Goal: Information Seeking & Learning: Learn about a topic

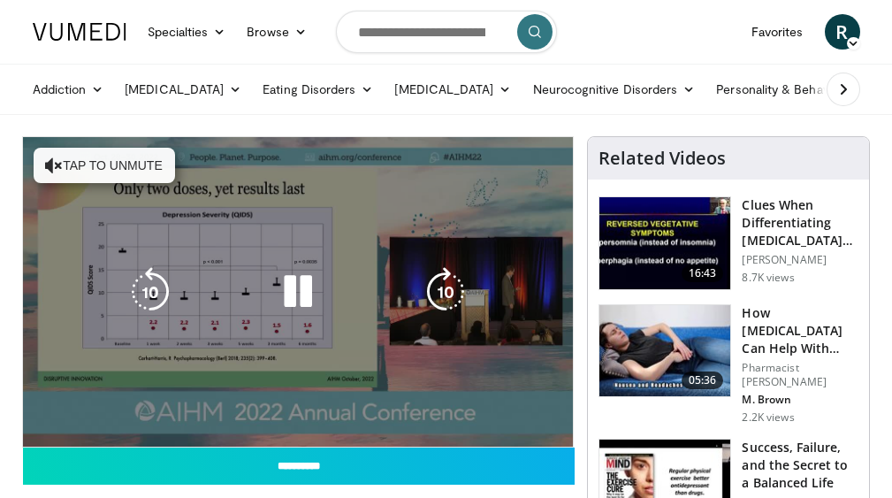
click at [80, 425] on video-js "**********" at bounding box center [298, 291] width 551 height 309
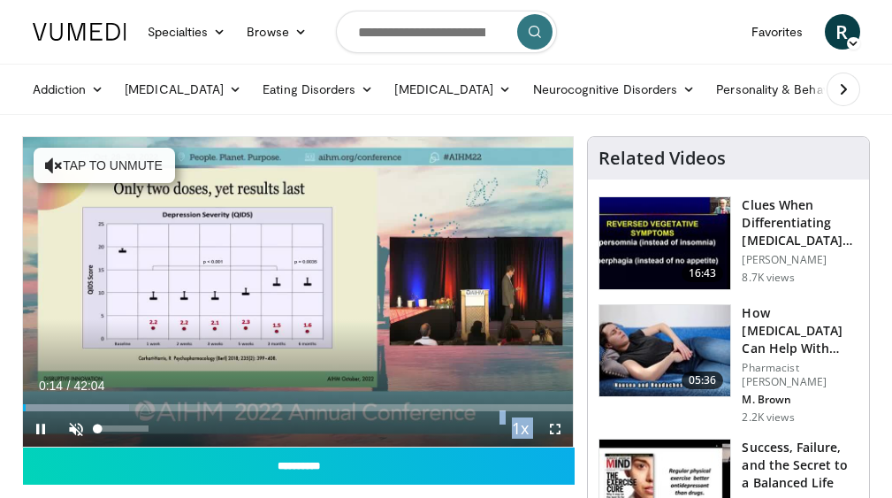
click at [76, 431] on span "Video Player" at bounding box center [75, 428] width 35 height 35
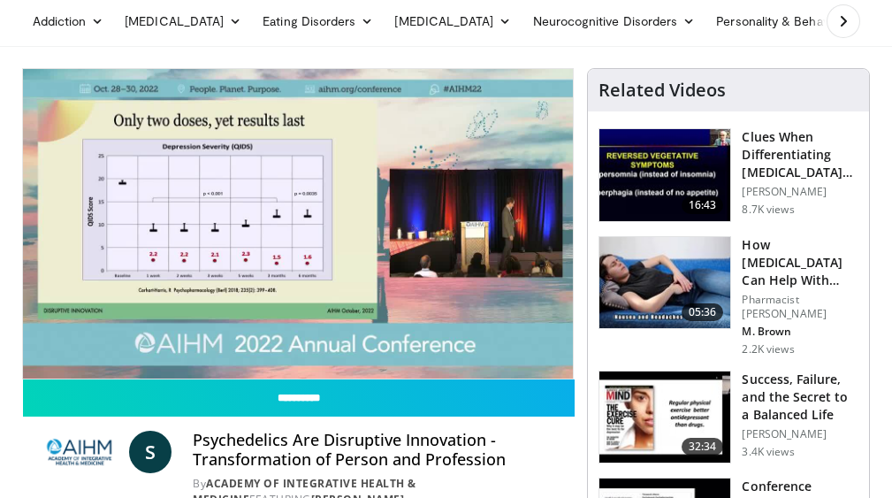
scroll to position [87, 0]
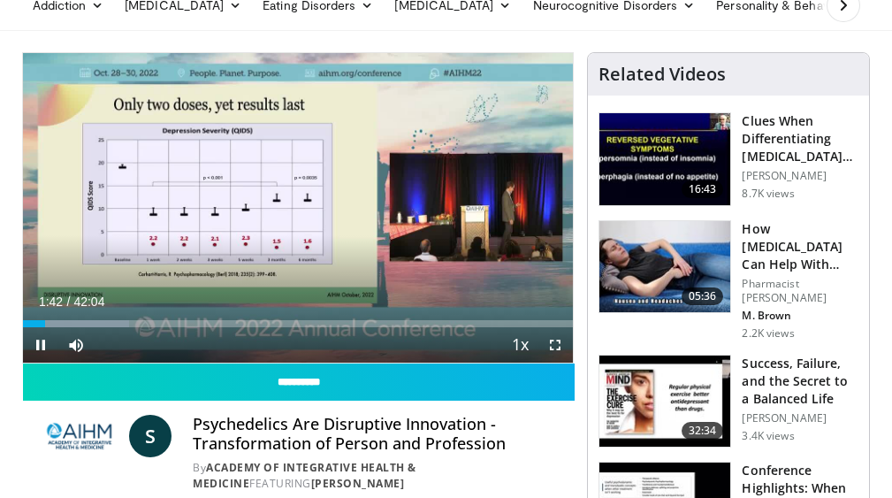
click at [557, 344] on span "Video Player" at bounding box center [554, 344] width 35 height 35
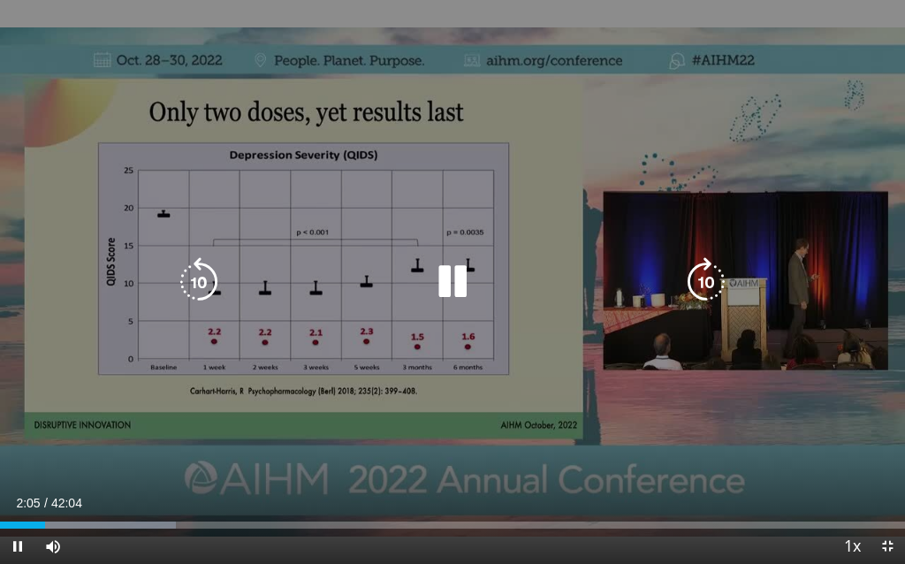
drag, startPoint x: 149, startPoint y: 164, endPoint x: 443, endPoint y: 395, distance: 373.3
click at [443, 395] on div "10 seconds Tap to unmute" at bounding box center [452, 282] width 905 height 564
click at [460, 288] on icon "Video Player" at bounding box center [453, 282] width 50 height 50
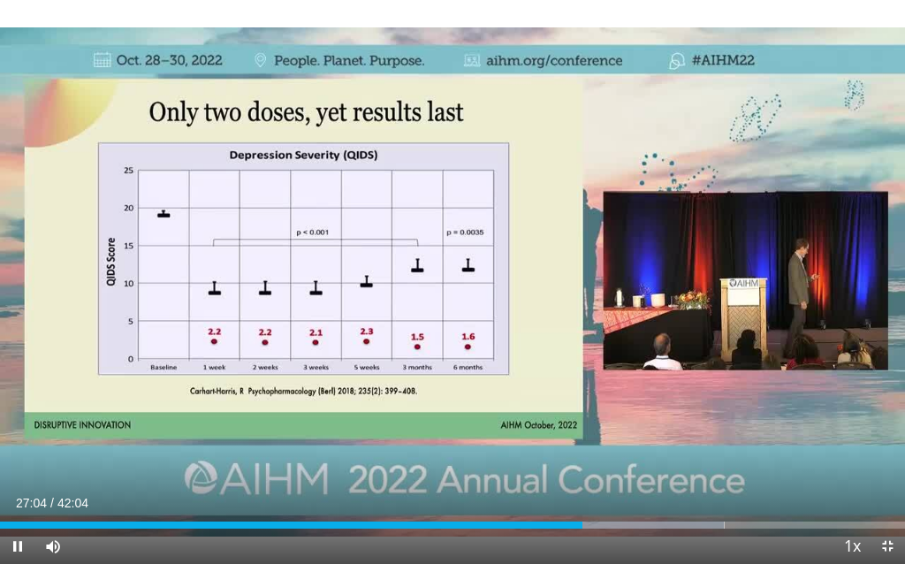
click at [720, 451] on div "10 seconds Tap to unmute" at bounding box center [452, 282] width 905 height 564
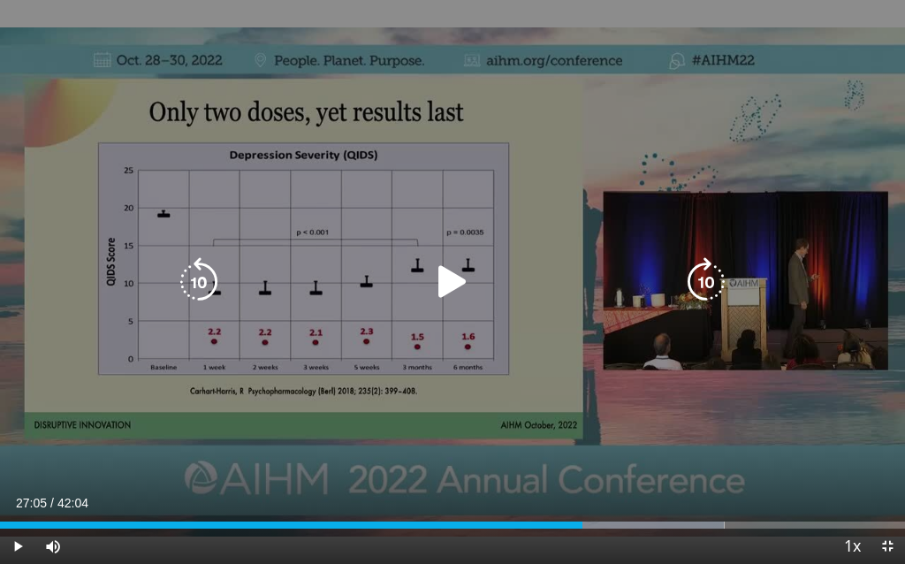
click at [459, 310] on div "10 seconds Tap to unmute" at bounding box center [452, 282] width 905 height 564
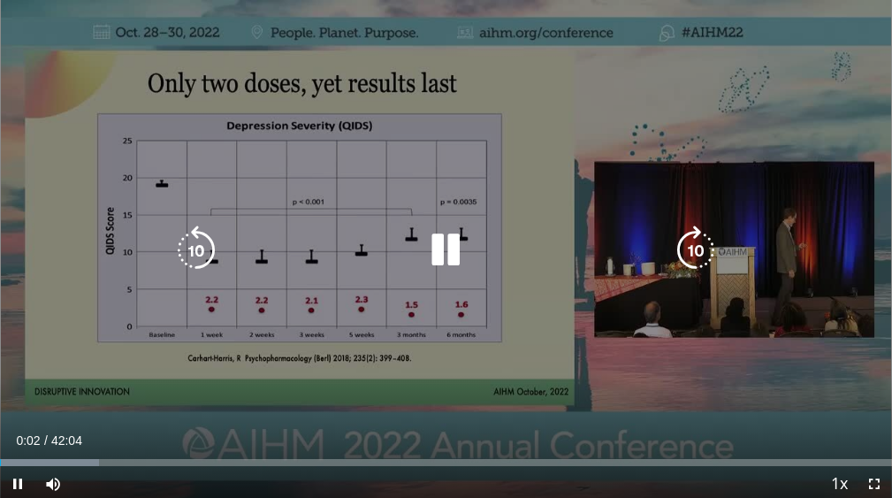
scroll to position [175, 0]
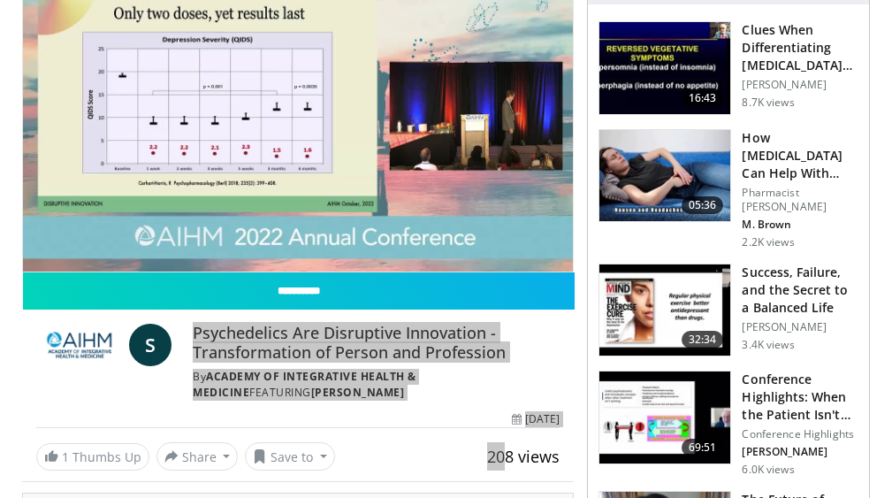
drag, startPoint x: 176, startPoint y: 329, endPoint x: 505, endPoint y: 444, distance: 348.4
click at [505, 444] on div "**********" at bounding box center [298, 371] width 553 height 198
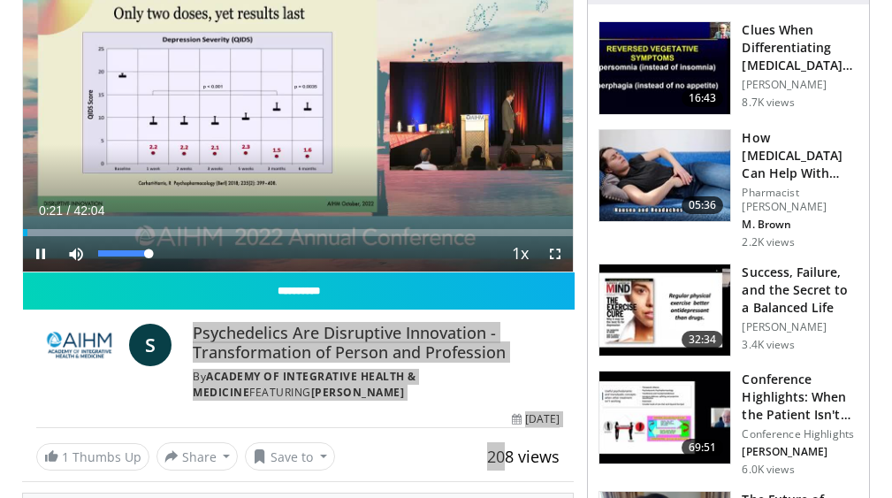
click at [78, 258] on span "Video Player" at bounding box center [75, 253] width 35 height 35
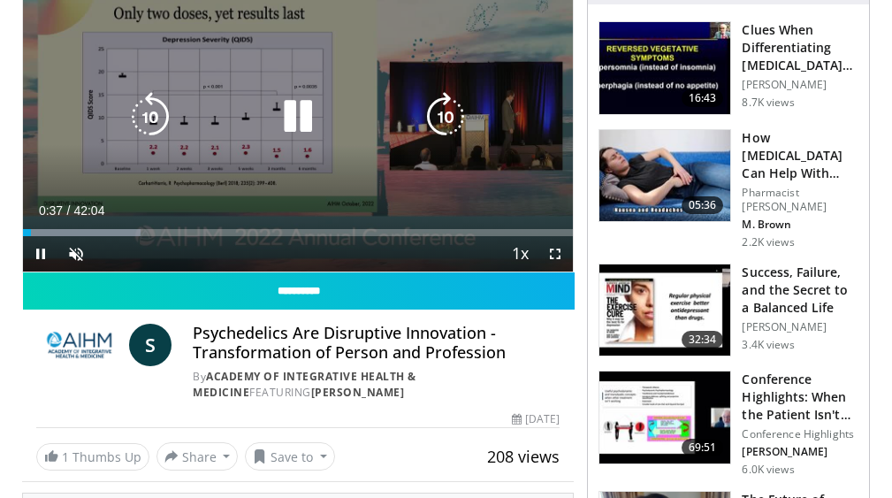
drag, startPoint x: 89, startPoint y: 55, endPoint x: 284, endPoint y: 166, distance: 224.1
click at [284, 166] on div "10 seconds Tap to unmute" at bounding box center [298, 116] width 551 height 309
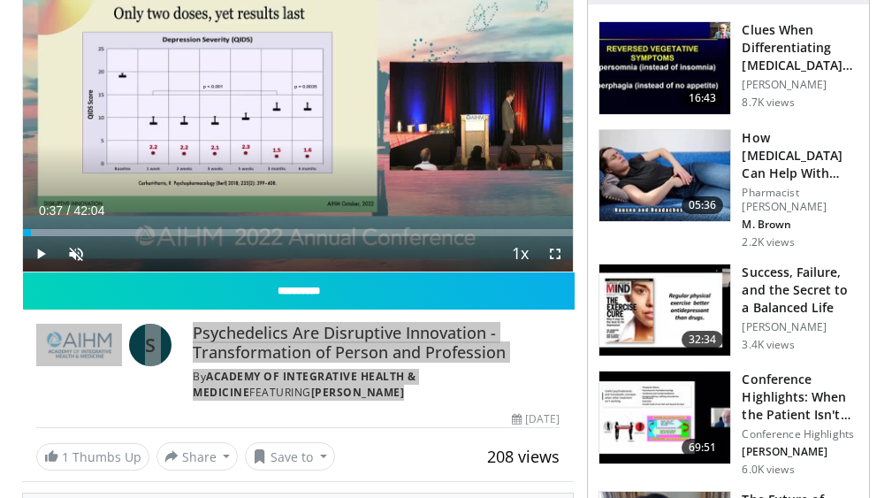
drag, startPoint x: 28, startPoint y: 333, endPoint x: 541, endPoint y: 394, distance: 516.3
click at [541, 394] on div "S Psychedelics Are Disruptive Innovation - Transformation of Person and Profess…" at bounding box center [298, 356] width 553 height 95
copy div "S Psychedelics Are Disruptive Innovation - Transformation of Person and Profess…"
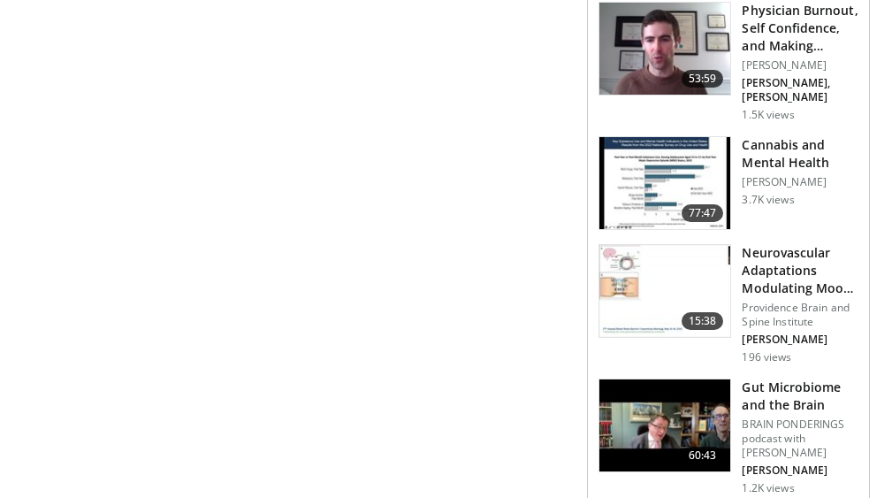
scroll to position [1160, 0]
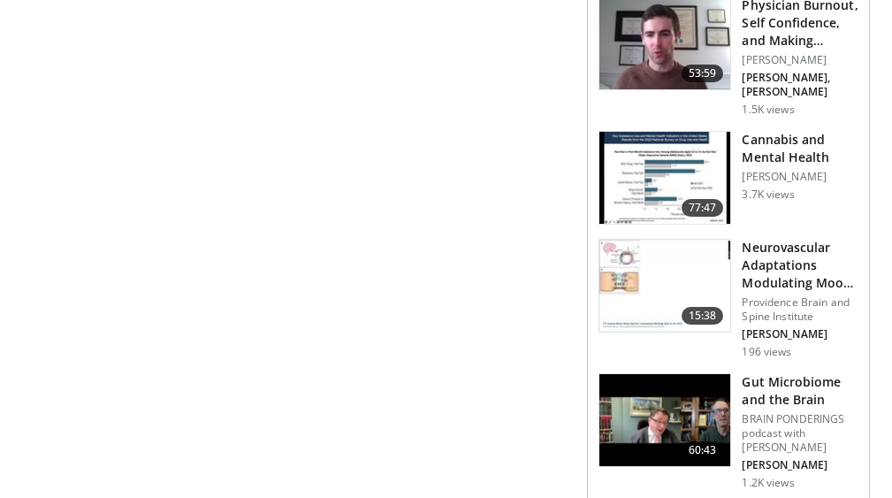
click at [719, 400] on img at bounding box center [664, 420] width 131 height 92
click at [702, 386] on img at bounding box center [664, 420] width 131 height 92
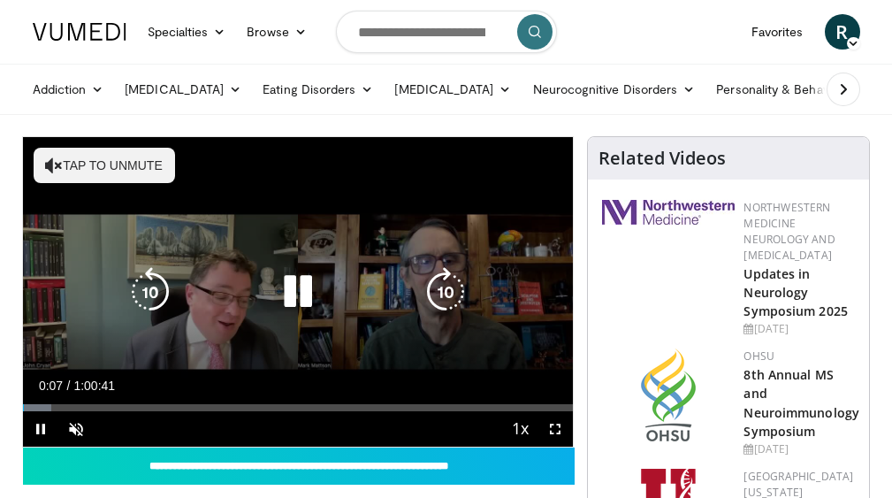
scroll to position [4, 0]
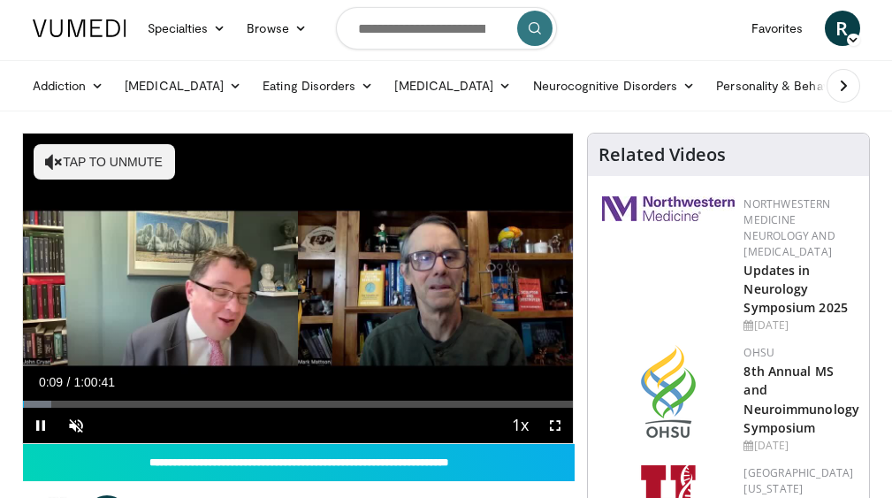
click at [43, 423] on span "Video Player" at bounding box center [40, 425] width 35 height 35
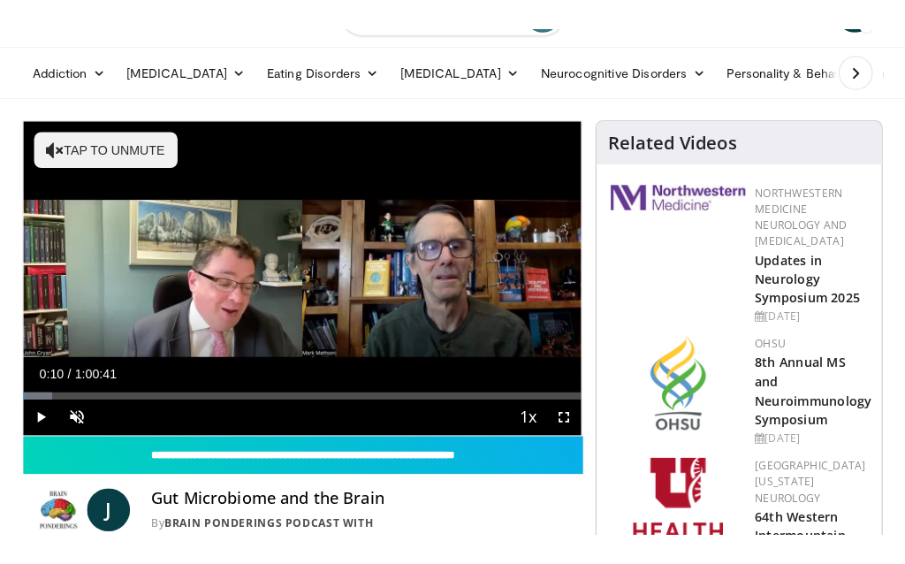
scroll to position [46, 0]
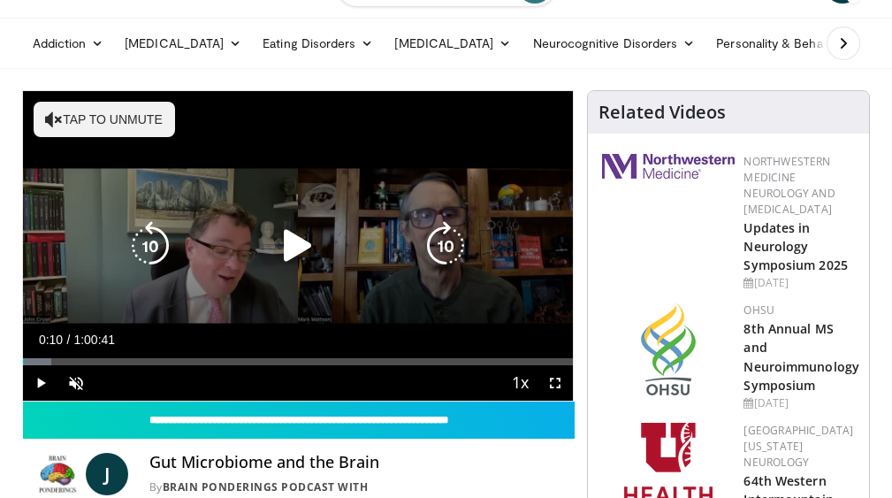
click at [160, 223] on icon "Video Player" at bounding box center [151, 246] width 50 height 50
click at [294, 239] on icon "Video Player" at bounding box center [298, 246] width 50 height 50
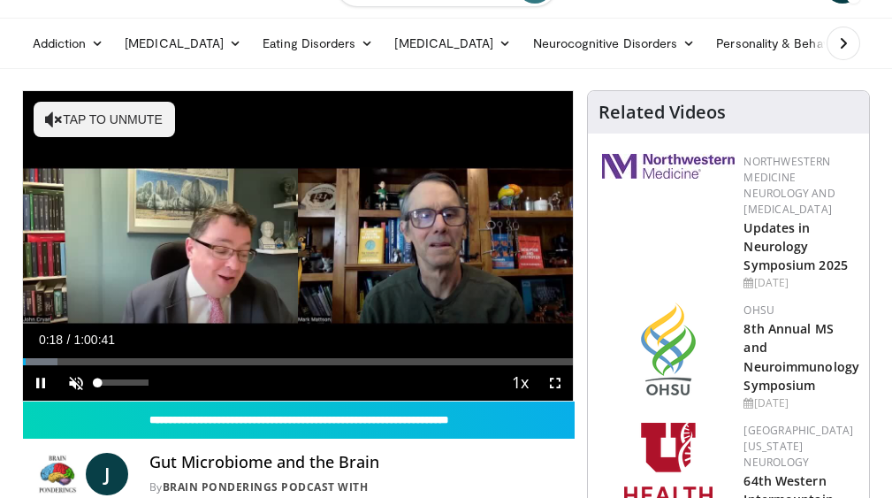
click at [78, 377] on span "Video Player" at bounding box center [75, 382] width 35 height 35
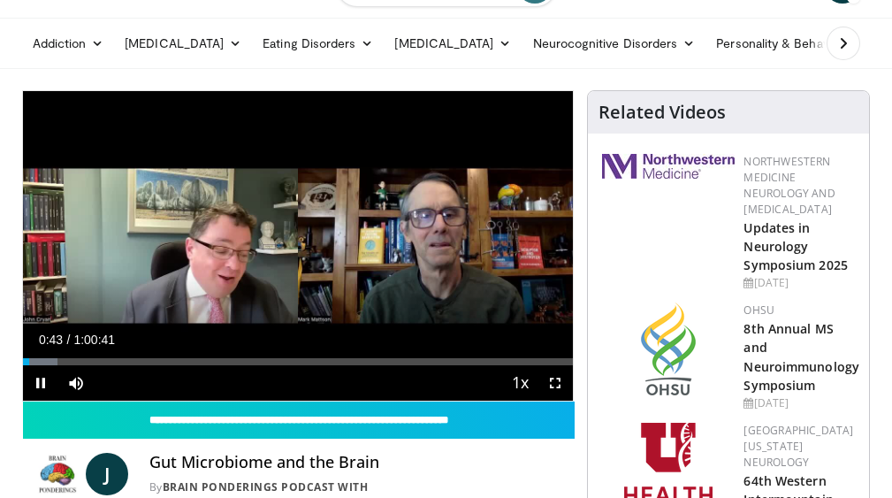
click at [553, 380] on span "Video Player" at bounding box center [554, 382] width 35 height 35
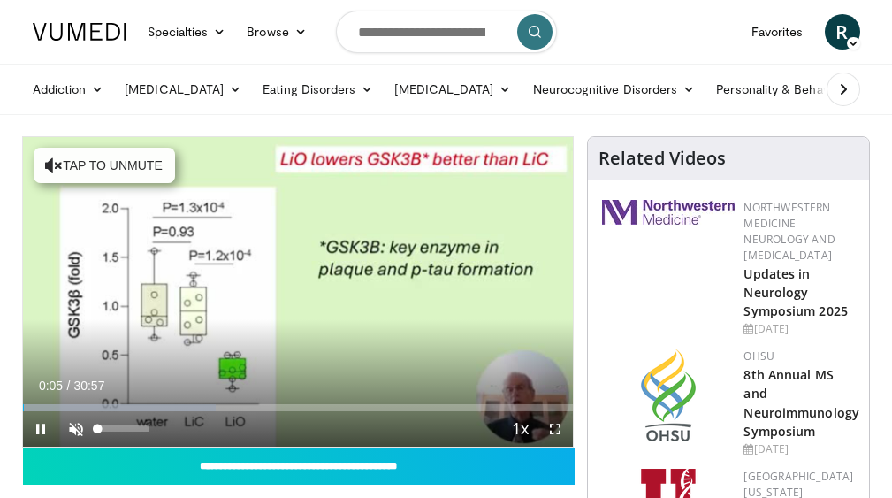
click at [77, 423] on span "Video Player" at bounding box center [75, 428] width 35 height 35
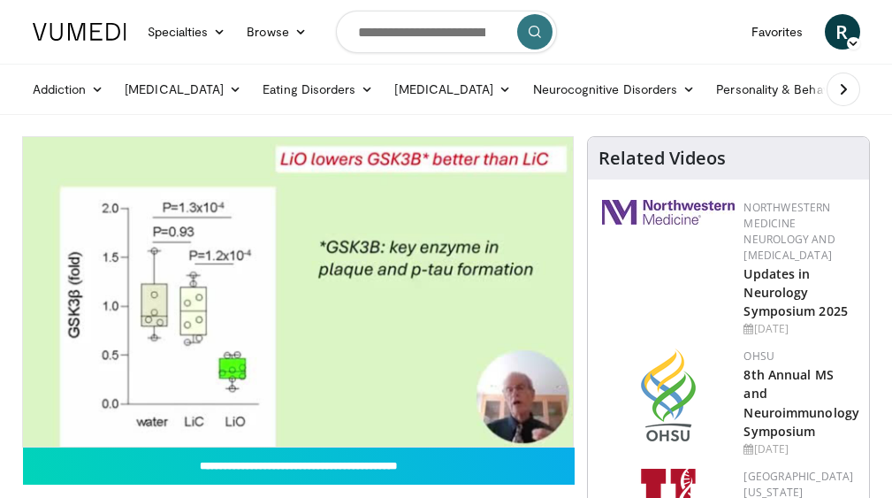
click at [547, 419] on video-js "**********" at bounding box center [298, 291] width 551 height 309
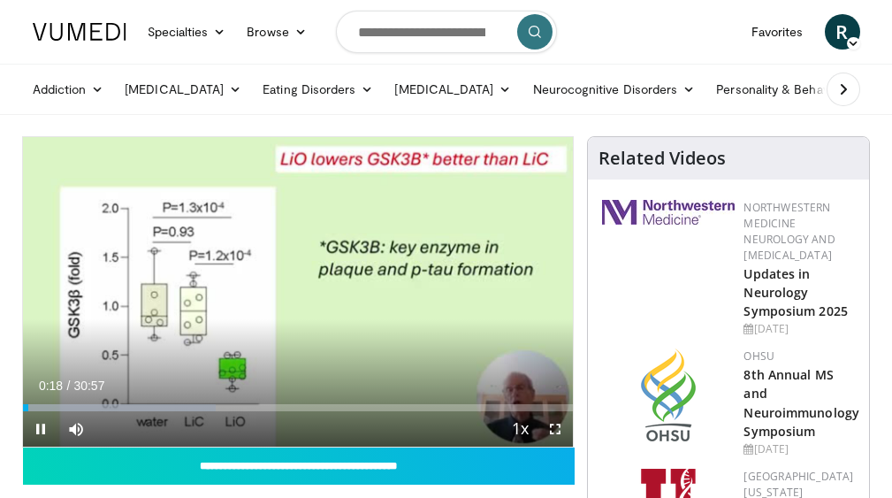
click at [554, 423] on span "Video Player" at bounding box center [554, 428] width 35 height 35
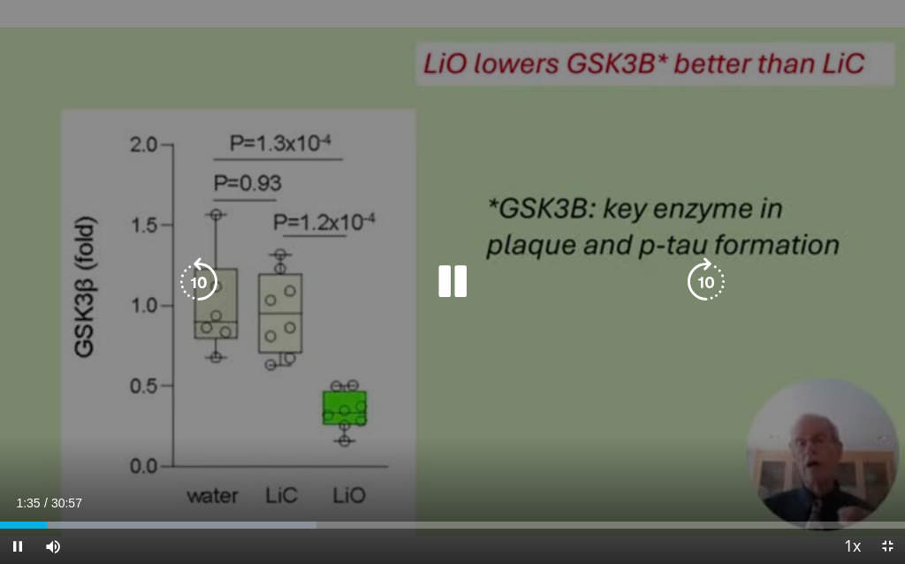
click at [507, 327] on div "10 seconds Tap to unmute" at bounding box center [452, 282] width 905 height 564
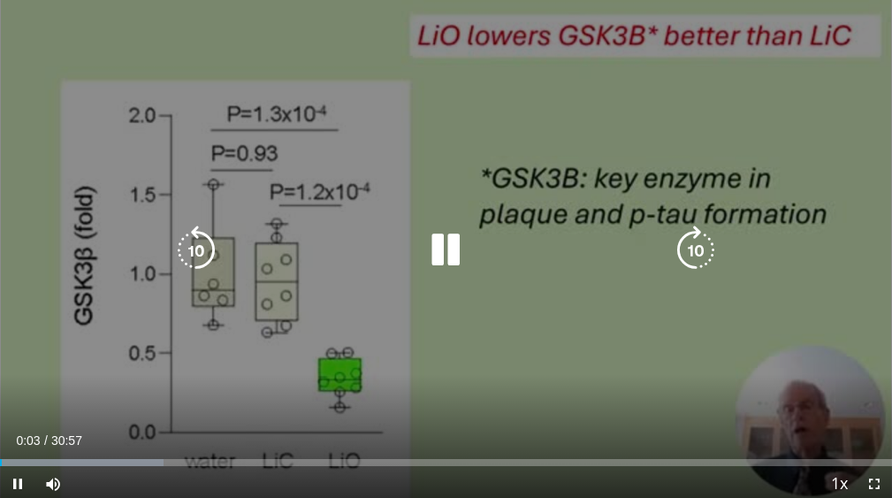
scroll to position [225, 0]
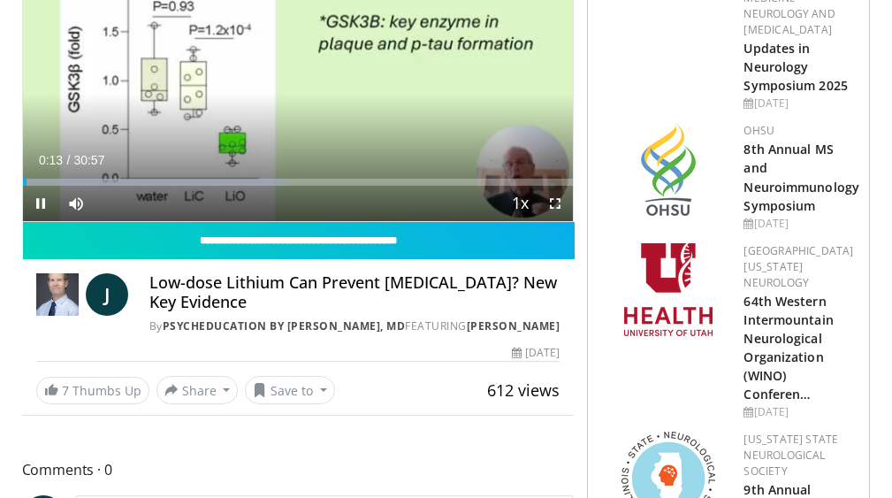
click at [38, 206] on span "Video Player" at bounding box center [40, 203] width 35 height 35
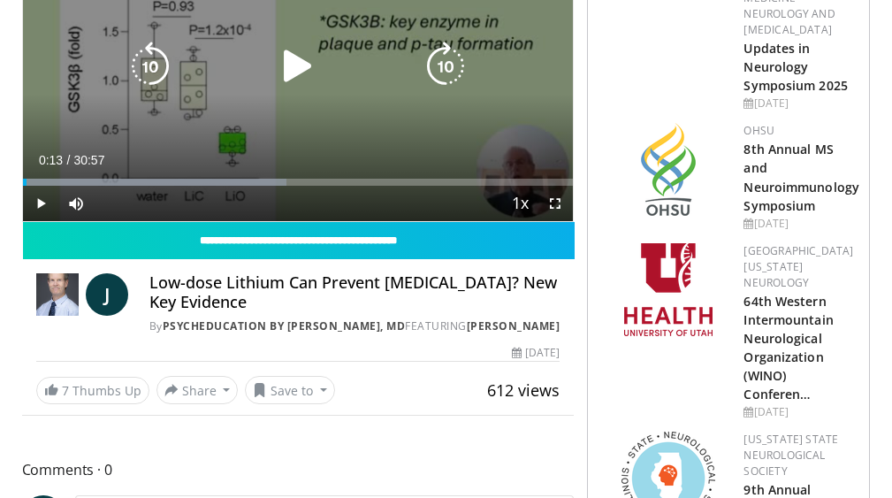
drag, startPoint x: 58, startPoint y: 101, endPoint x: 557, endPoint y: 147, distance: 500.7
click at [557, 147] on div "10 seconds Tap to unmute" at bounding box center [298, 66] width 551 height 309
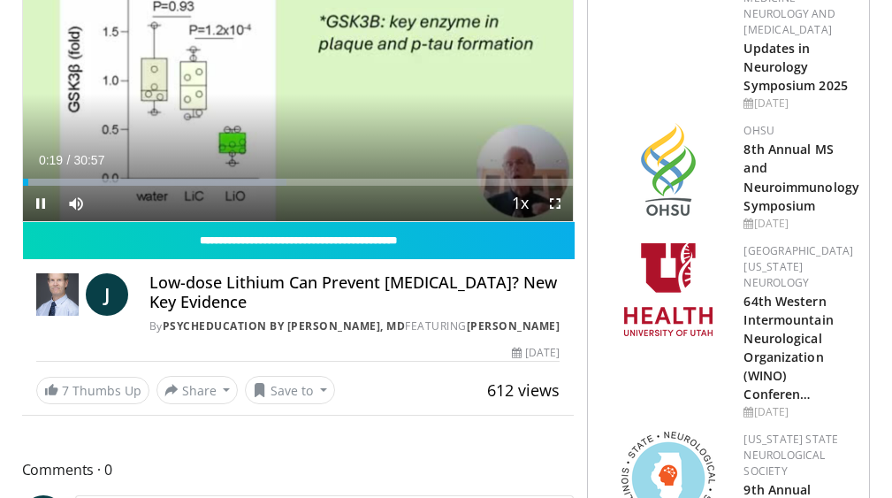
click at [32, 203] on span "Video Player" at bounding box center [40, 203] width 35 height 35
drag, startPoint x: 194, startPoint y: 293, endPoint x: 538, endPoint y: 367, distance: 351.6
click at [538, 367] on div "**********" at bounding box center [298, 313] width 553 height 182
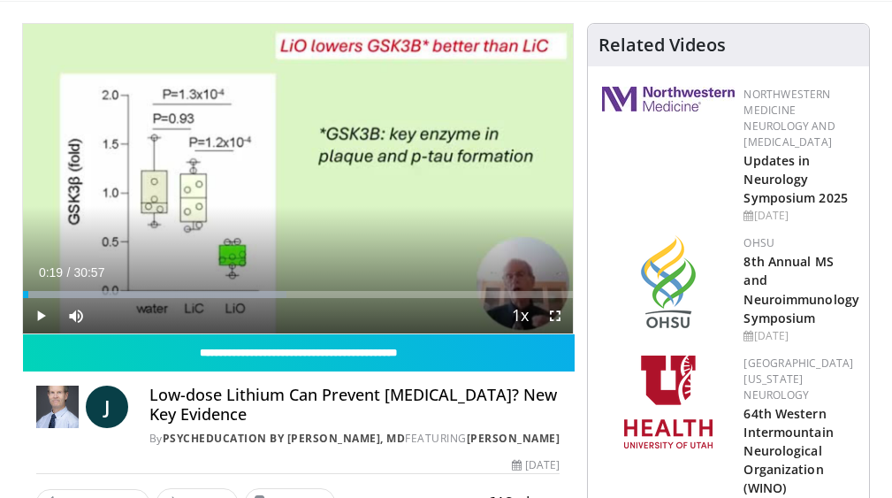
scroll to position [120, 0]
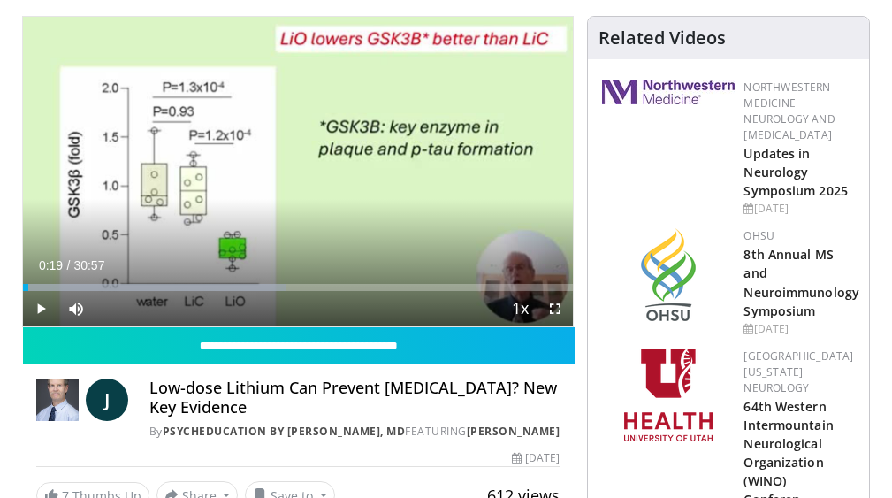
drag, startPoint x: 183, startPoint y: 372, endPoint x: 537, endPoint y: 467, distance: 366.9
click at [537, 467] on div "**********" at bounding box center [298, 418] width 553 height 182
copy div "Low-dose Lithium Can Prevent Dementia? New Key Evidence By PsychEducation by Ja…"
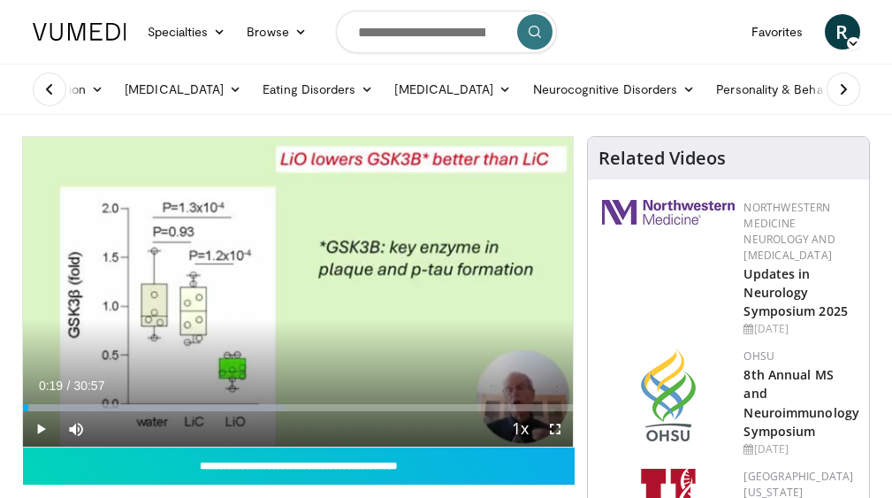
scroll to position [0, 0]
